Goal: Transaction & Acquisition: Purchase product/service

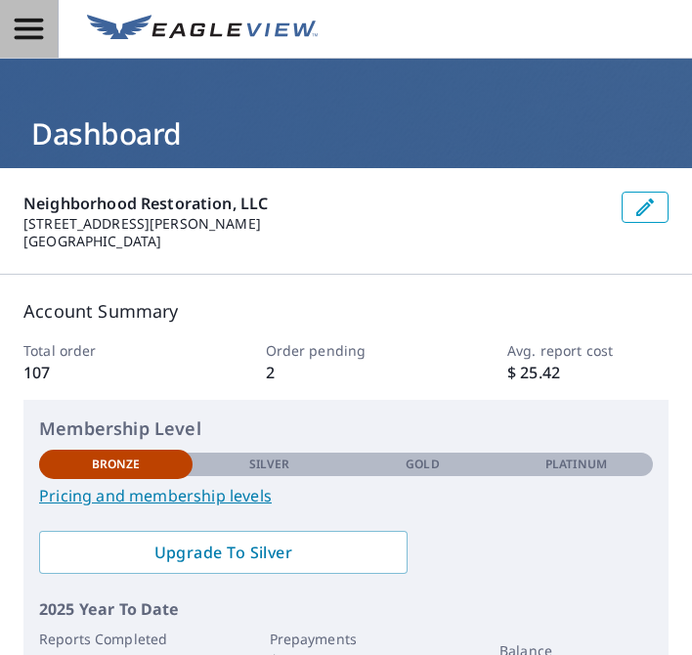
click at [43, 29] on icon "button" at bounding box center [29, 29] width 34 height 34
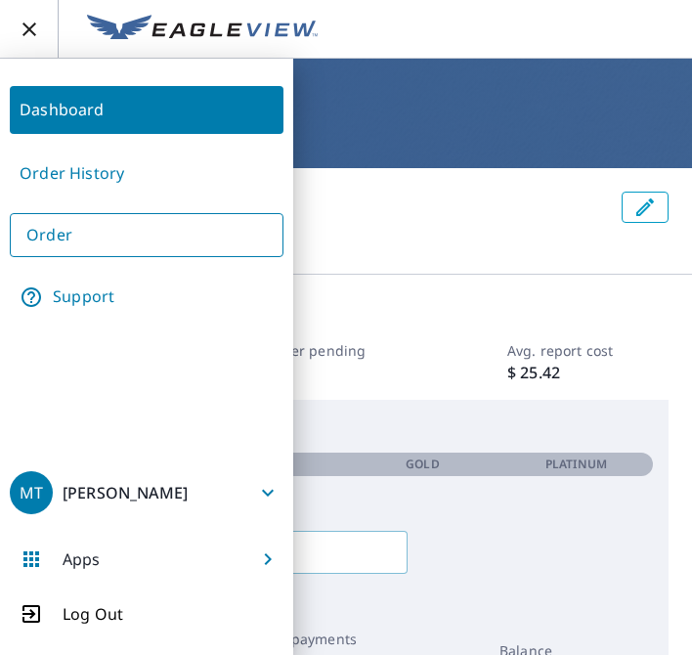
click at [102, 187] on link "Order History" at bounding box center [147, 174] width 274 height 48
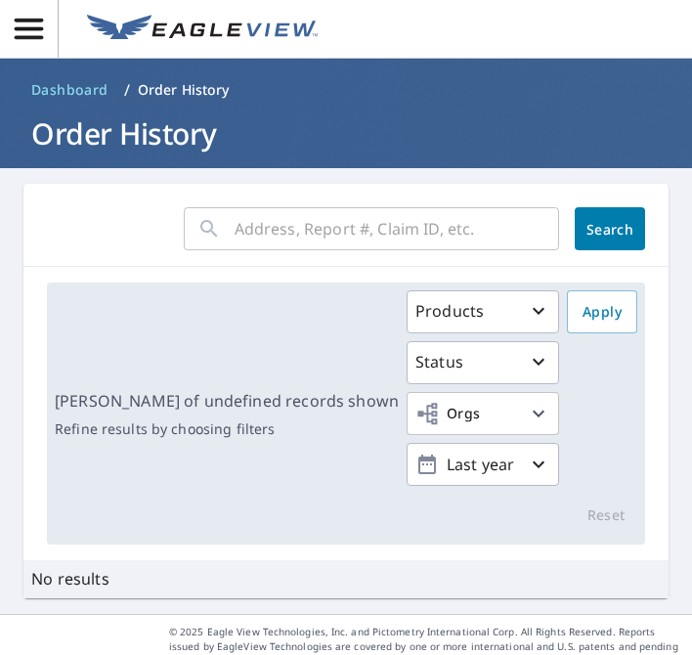
click at [398, 237] on input "text" at bounding box center [397, 228] width 324 height 55
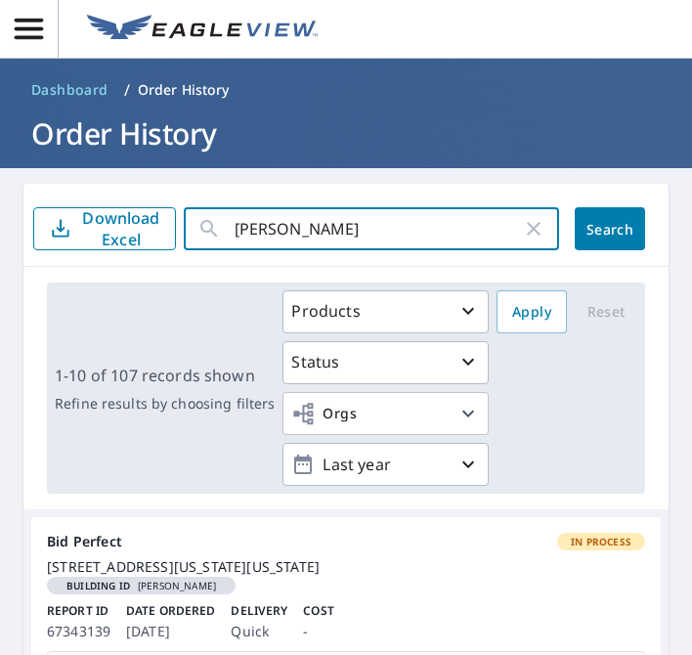
type input "[PERSON_NAME]"
click button "Search" at bounding box center [610, 228] width 70 height 43
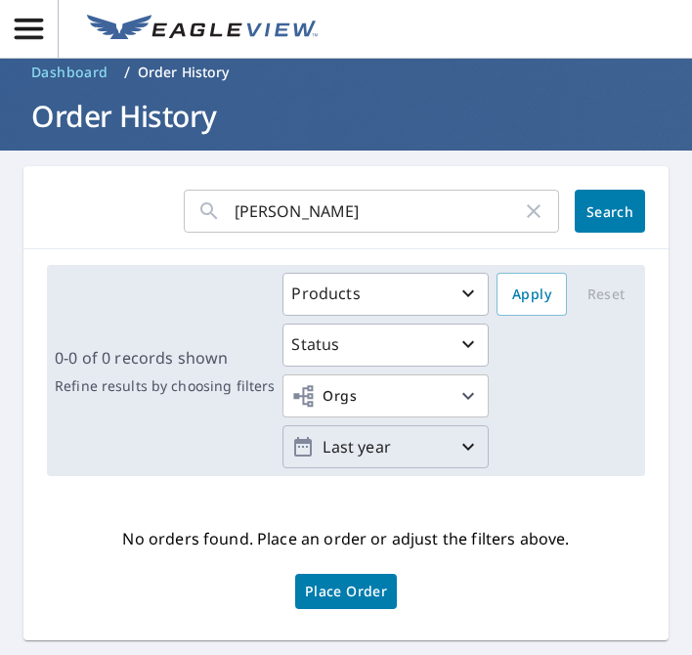
scroll to position [29, 0]
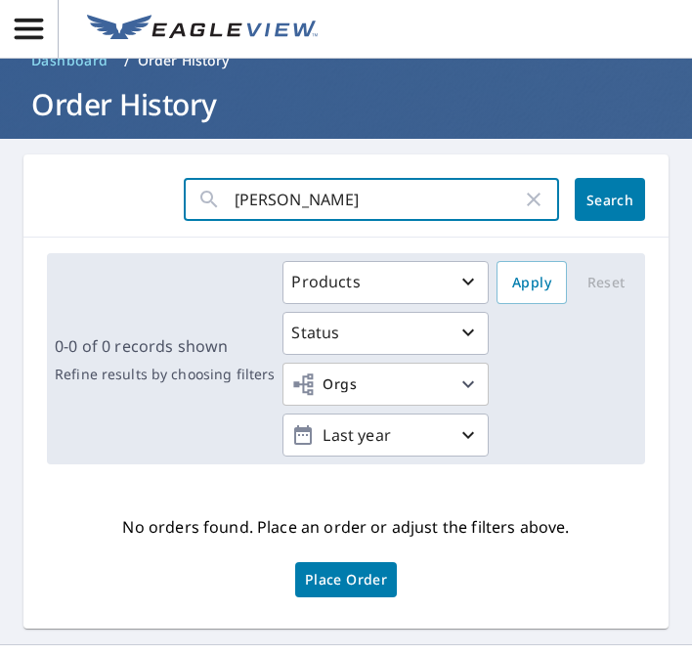
click at [455, 188] on input "[PERSON_NAME]" at bounding box center [378, 199] width 287 height 55
type input "[PERSON_NAME]"
click button "Search" at bounding box center [610, 199] width 70 height 43
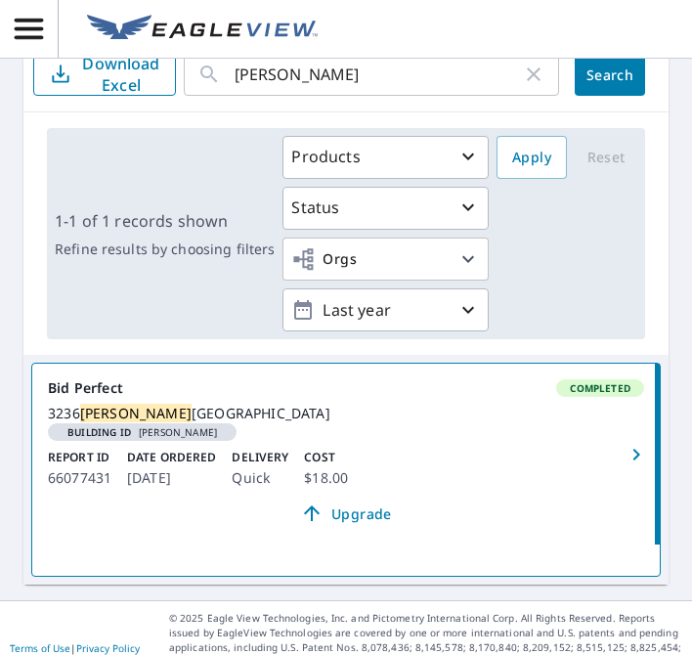
scroll to position [161, 0]
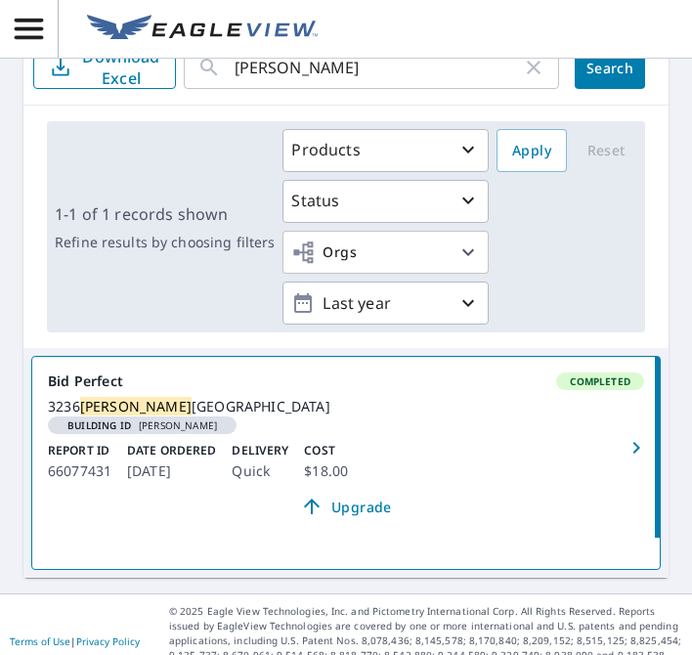
click at [166, 370] on link "Bid Perfect Completed [STREET_ADDRESS] Building ID [PERSON_NAME] Report ID 6607…" at bounding box center [345, 447] width 627 height 181
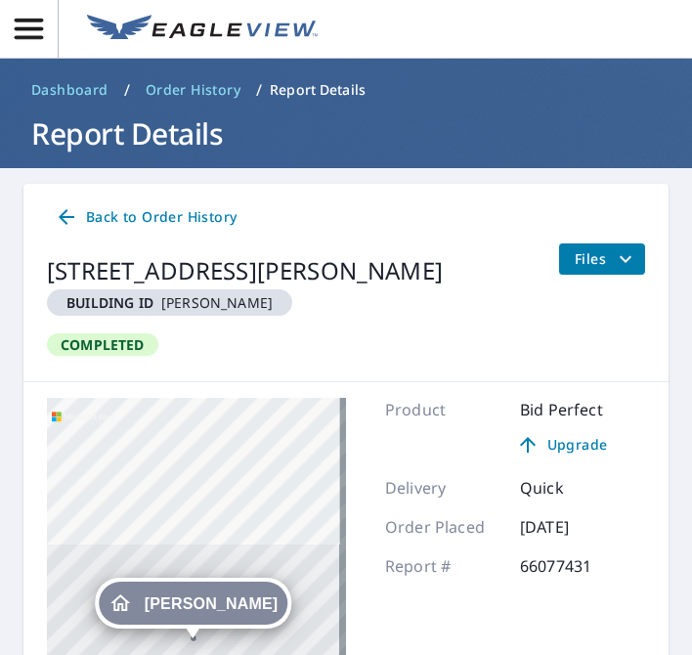
click at [620, 253] on icon "filesDropdownBtn-66077431" at bounding box center [625, 258] width 23 height 23
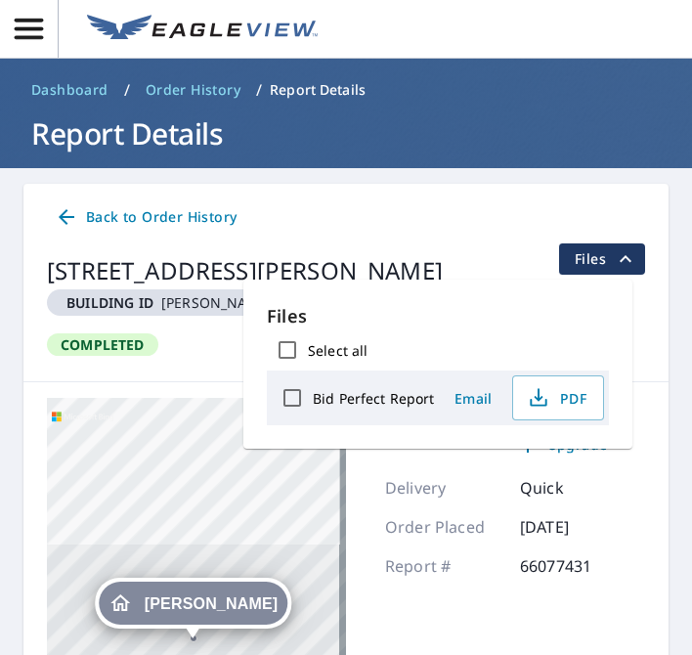
click at [359, 399] on label "Bid Perfect Report" at bounding box center [373, 398] width 121 height 19
click at [313, 399] on input "Bid Perfect Report" at bounding box center [292, 397] width 41 height 41
checkbox input "true"
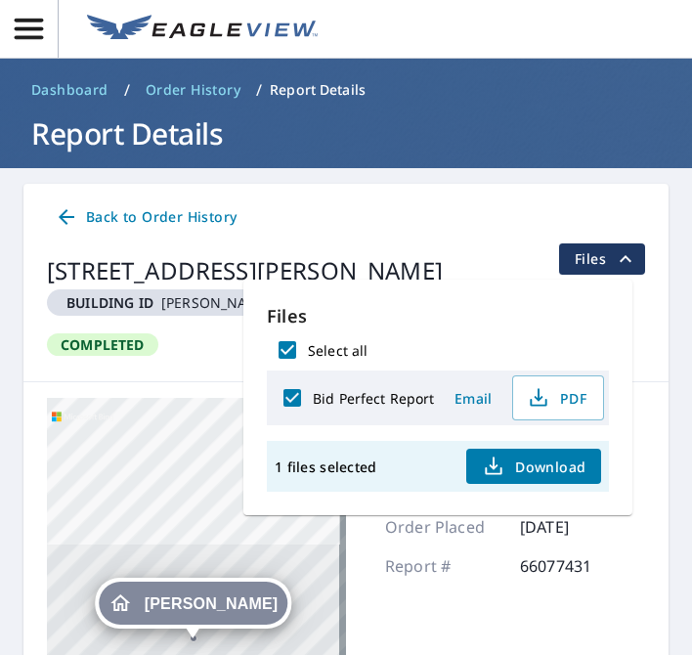
click at [465, 624] on div "Product Bid Perfect Upgrade Delivery Quick Order Placed [DATE] Report # 66077431" at bounding box center [511, 642] width 252 height 489
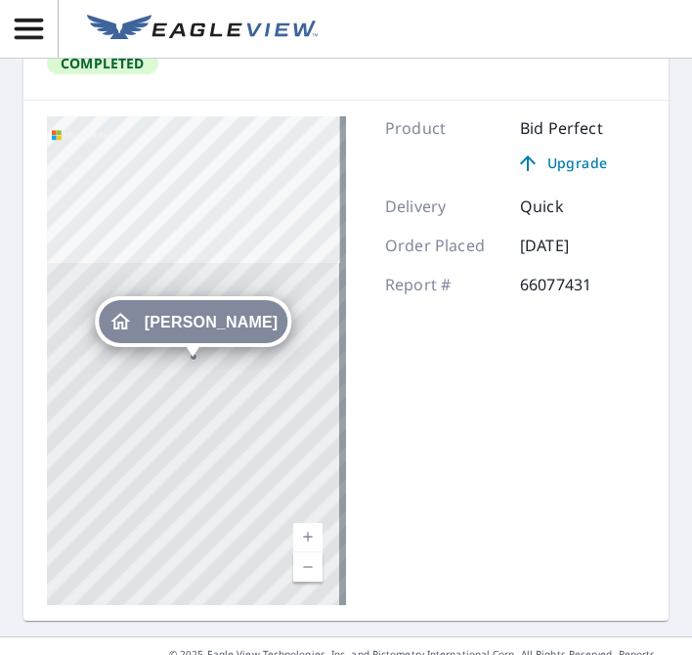
scroll to position [270, 0]
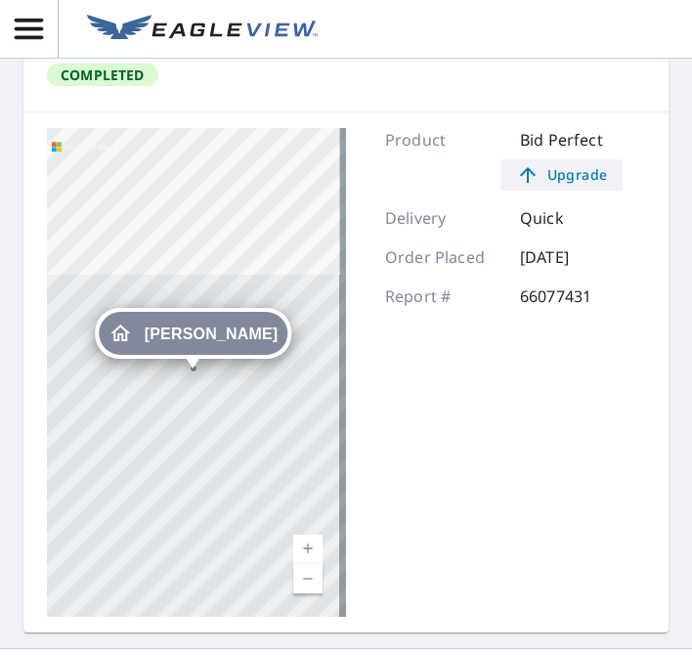
click at [549, 181] on span "Upgrade" at bounding box center [561, 174] width 99 height 23
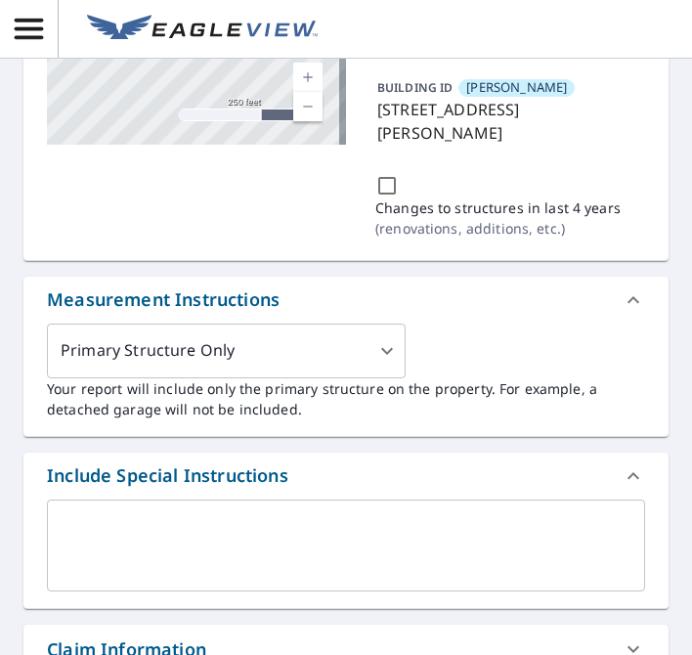
scroll to position [393, 0]
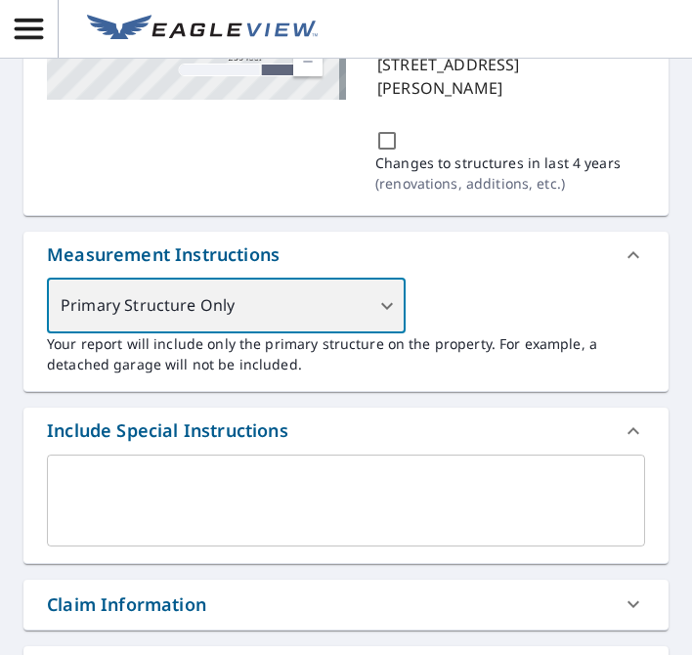
click at [323, 315] on div "Primary Structure Only" at bounding box center [226, 306] width 359 height 55
click at [375, 312] on div "Primary Structure Only" at bounding box center [226, 306] width 359 height 55
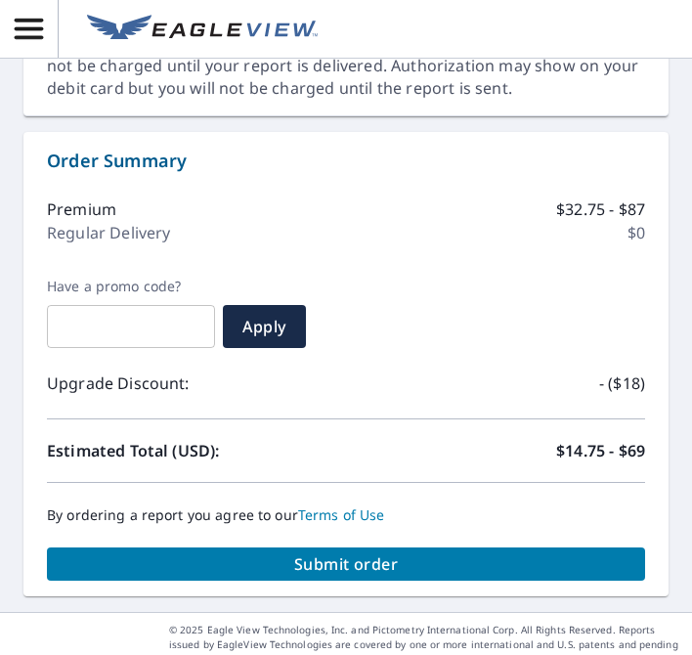
scroll to position [1407, 0]
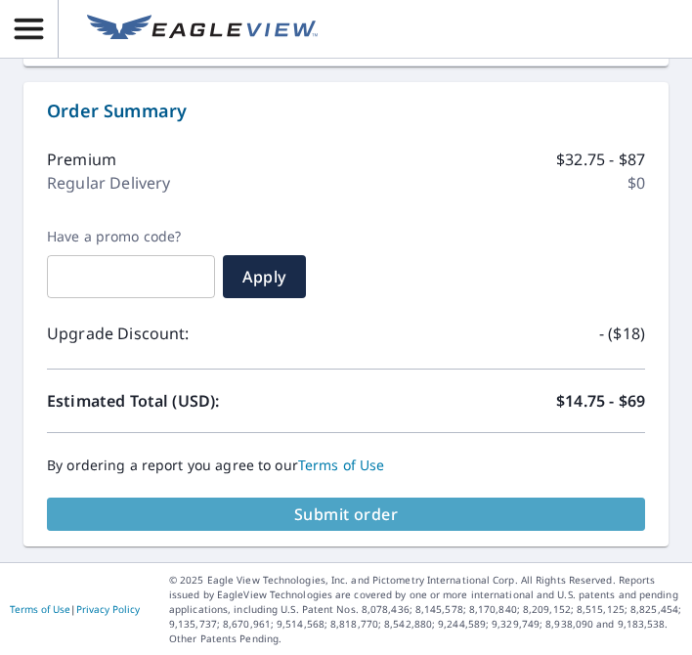
click at [396, 515] on span "Submit order" at bounding box center [346, 513] width 567 height 21
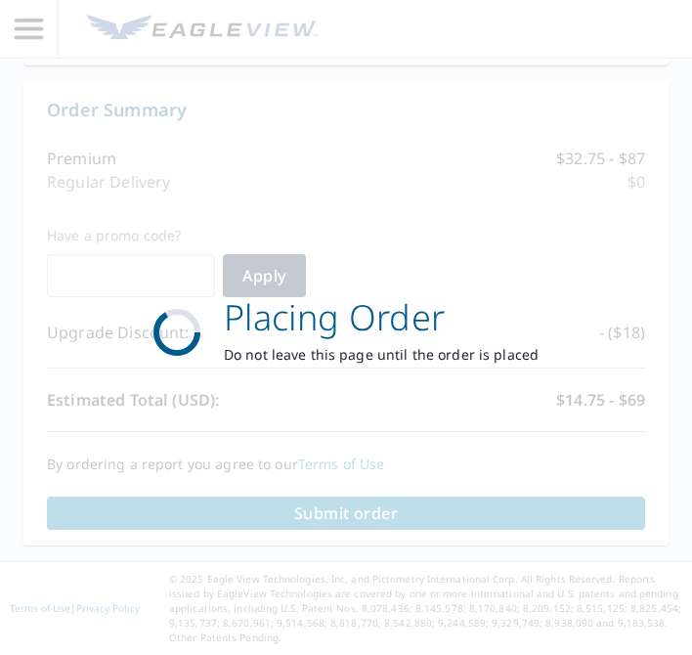
scroll to position [1239, 0]
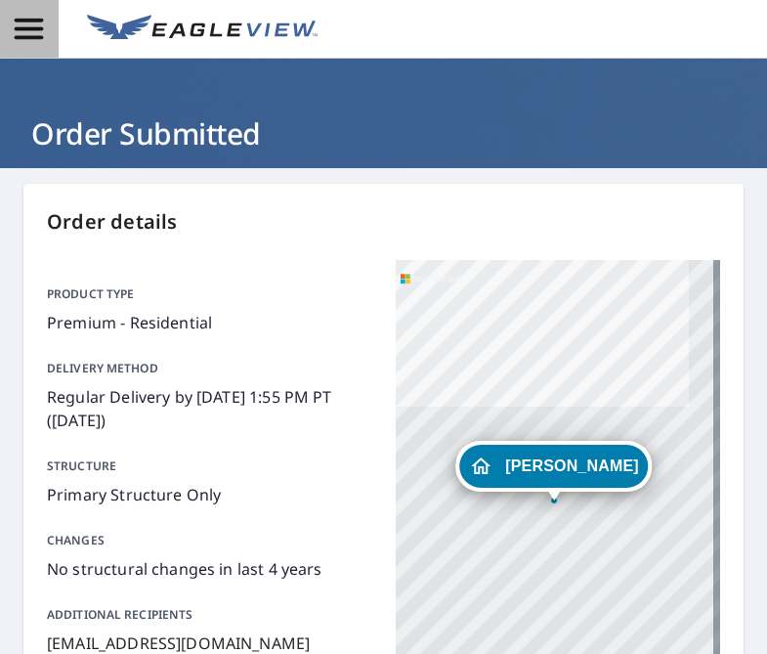
click at [21, 20] on icon "button" at bounding box center [29, 29] width 28 height 21
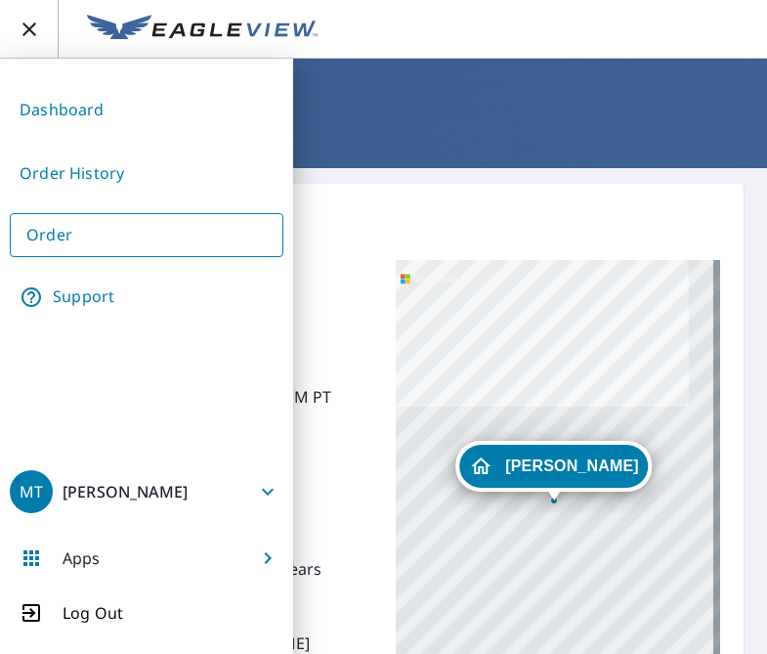
click at [106, 130] on link "Dashboard" at bounding box center [147, 110] width 274 height 48
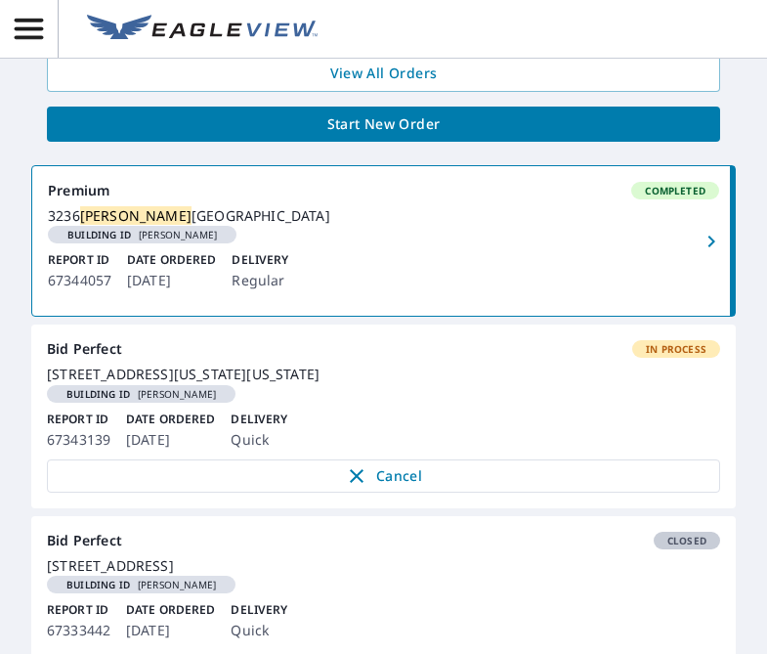
scroll to position [747, 0]
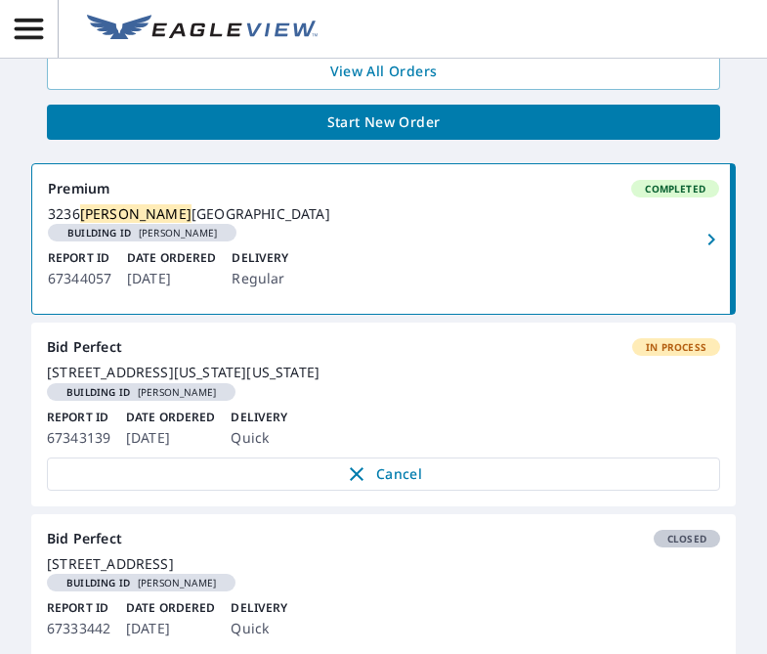
click at [421, 381] on div "[STREET_ADDRESS][US_STATE][US_STATE]" at bounding box center [383, 373] width 673 height 18
click at [381, 381] on div "[STREET_ADDRESS][US_STATE][US_STATE]" at bounding box center [383, 373] width 673 height 18
click at [174, 356] on div "Bid Perfect In Process" at bounding box center [383, 347] width 673 height 18
click at [138, 381] on div "[STREET_ADDRESS][US_STATE][US_STATE]" at bounding box center [383, 373] width 673 height 18
click at [689, 354] on span "In Process" at bounding box center [676, 347] width 84 height 14
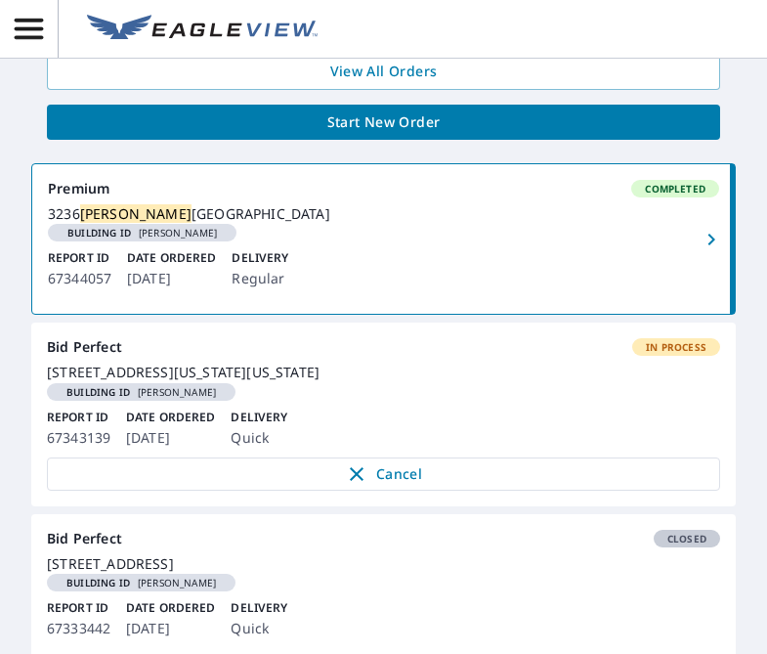
click at [665, 353] on link "Bid Perfect In Process [STREET_ADDRESS][US_STATE][US_STATE] Building ID [PERSON…" at bounding box center [383, 413] width 705 height 183
click at [661, 356] on div "In Process" at bounding box center [676, 347] width 88 height 18
click at [125, 381] on div "[STREET_ADDRESS][US_STATE][US_STATE]" at bounding box center [383, 373] width 673 height 18
